Goal: Information Seeking & Learning: Learn about a topic

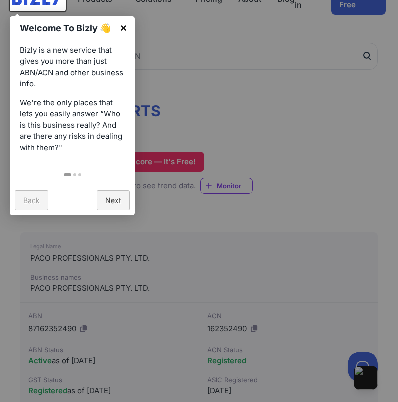
click at [120, 28] on link "×" at bounding box center [123, 27] width 23 height 23
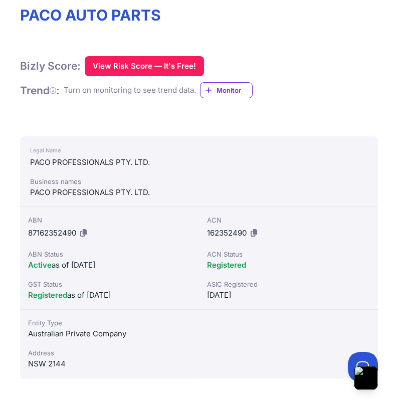
scroll to position [178, 0]
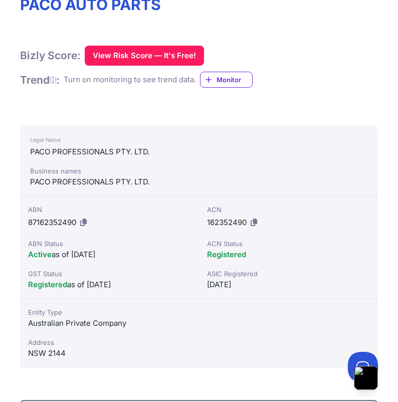
click at [224, 281] on div "[DATE]" at bounding box center [288, 284] width 163 height 12
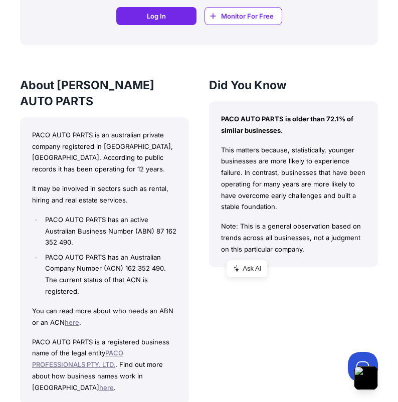
scroll to position [1052, 0]
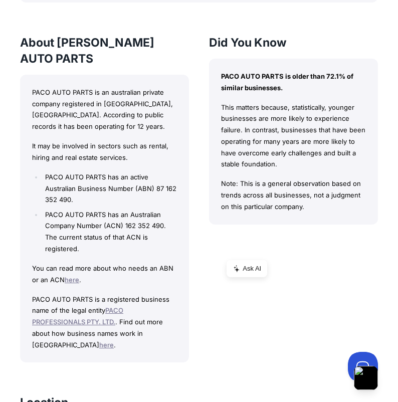
click at [111, 171] on li "PACO AUTO PARTS has an active Australian Business Number (ABN) 87 162 352 490." at bounding box center [110, 188] width 134 height 34
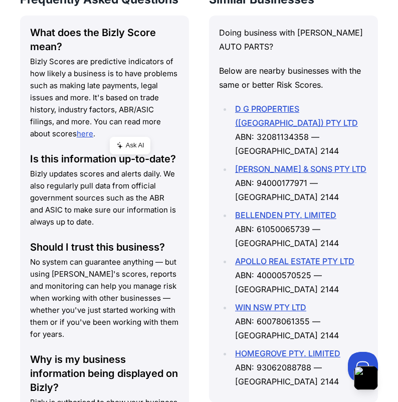
scroll to position [1945, 0]
